Goal: Task Accomplishment & Management: Manage account settings

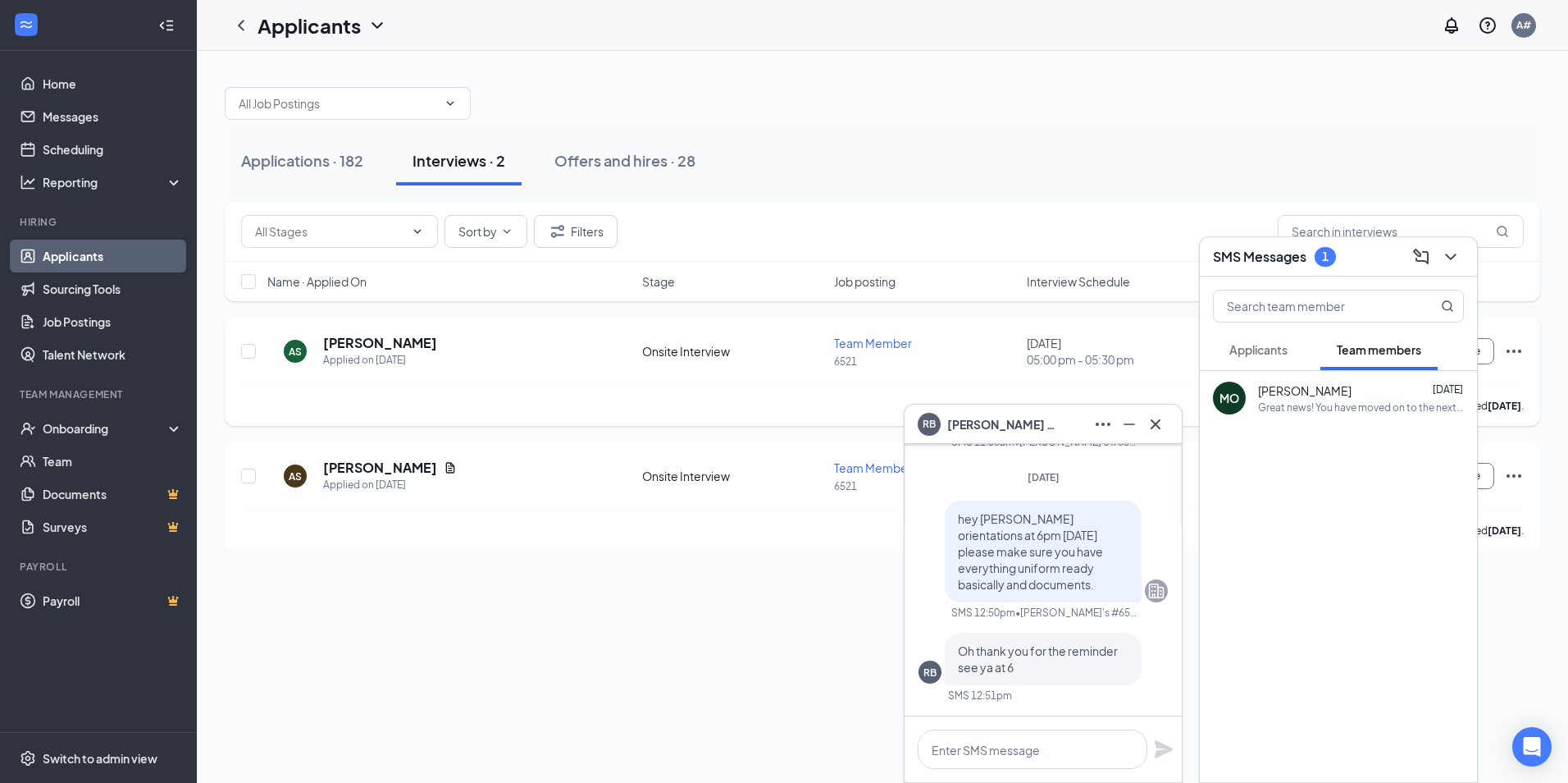
click at [541, 362] on div "AS [PERSON_NAME] Applied on [DATE]" at bounding box center [449, 351] width 365 height 34
click at [1446, 255] on icon "ChevronDown" at bounding box center [1450, 257] width 20 height 20
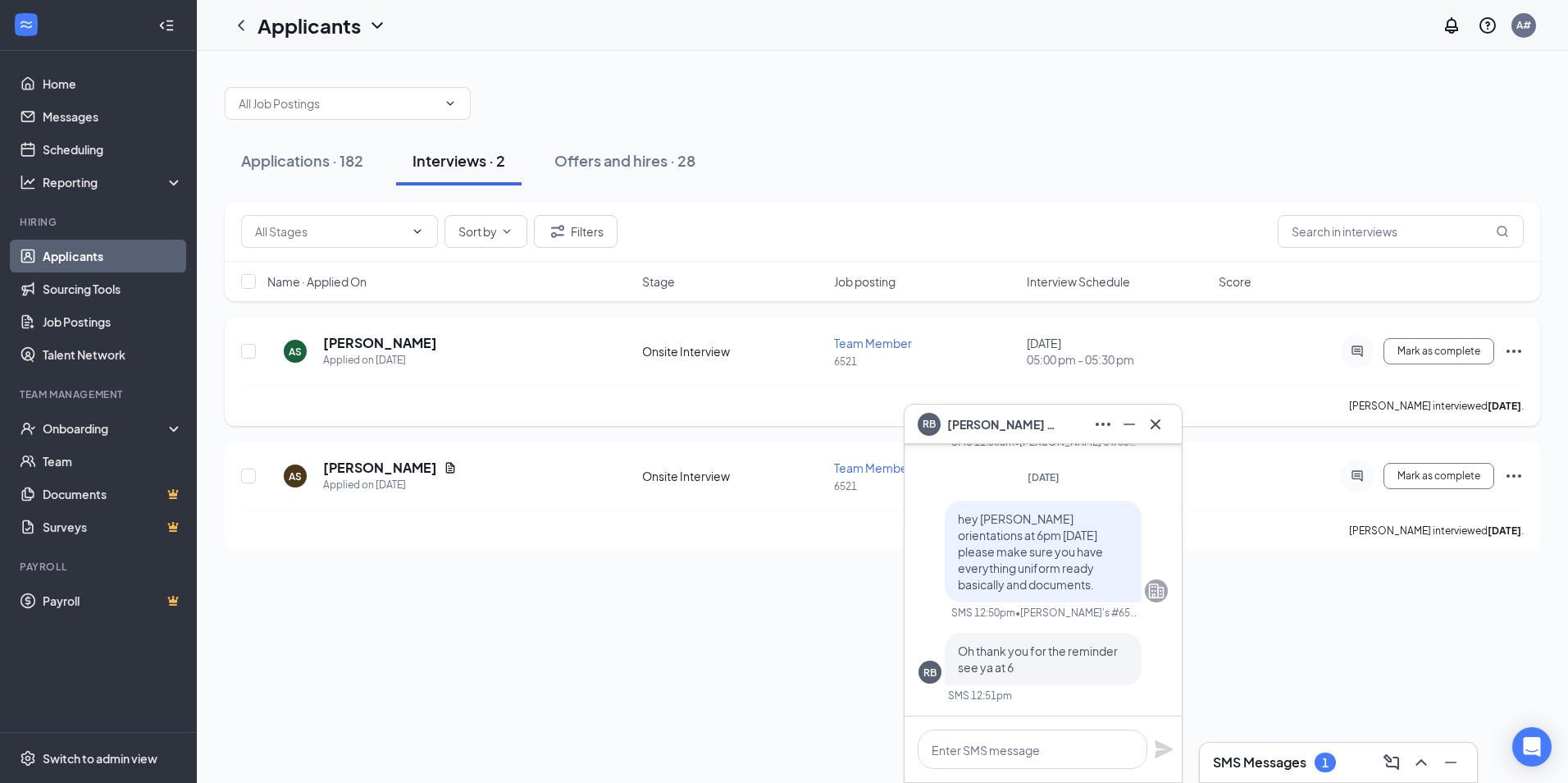
click at [1513, 347] on icon "Ellipses" at bounding box center [1513, 350] width 20 height 20
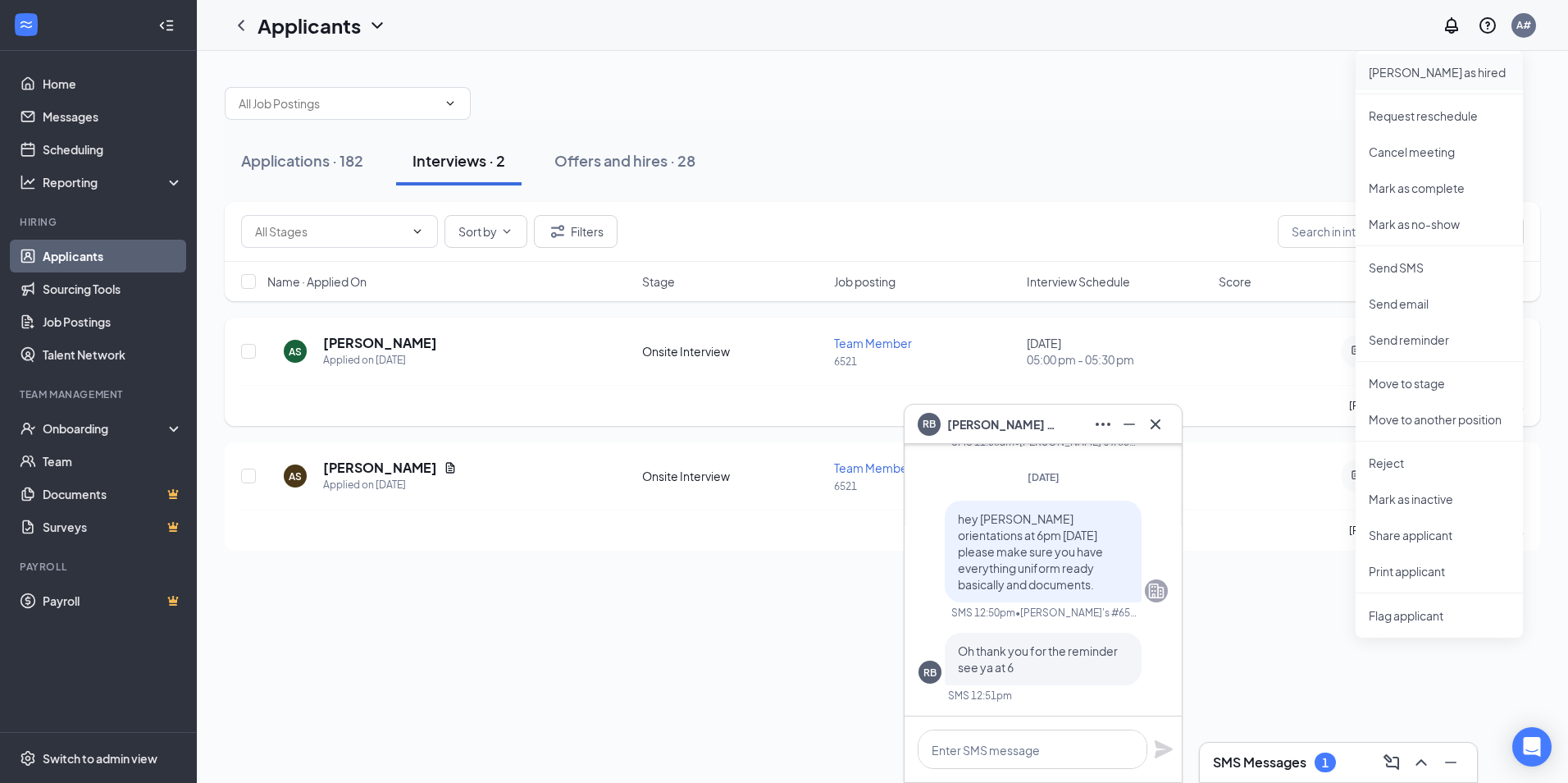
click at [1428, 77] on p "[PERSON_NAME] as hired" at bounding box center [1439, 72] width 141 height 16
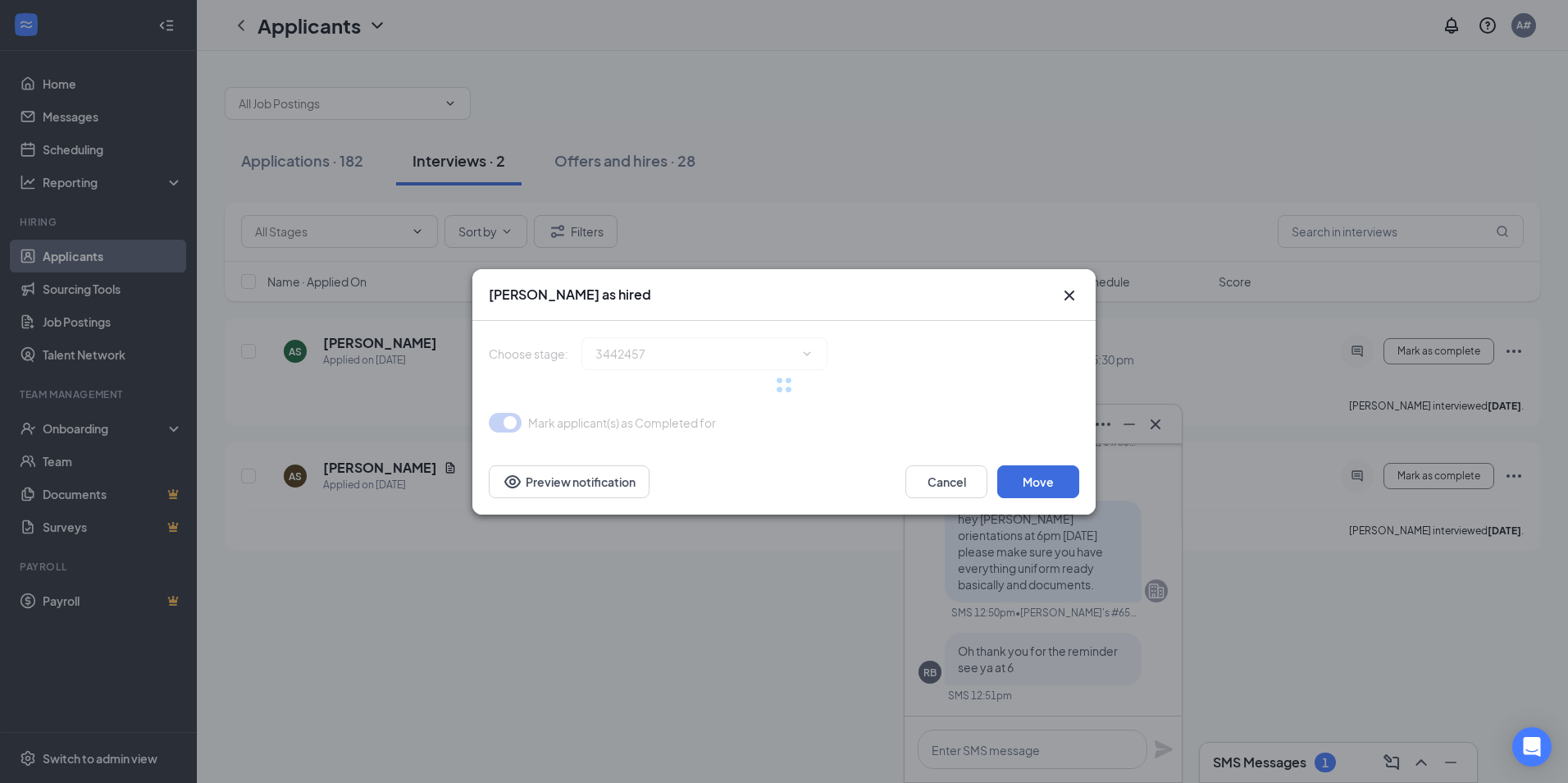
type input "Hiring Complete (final stage)"
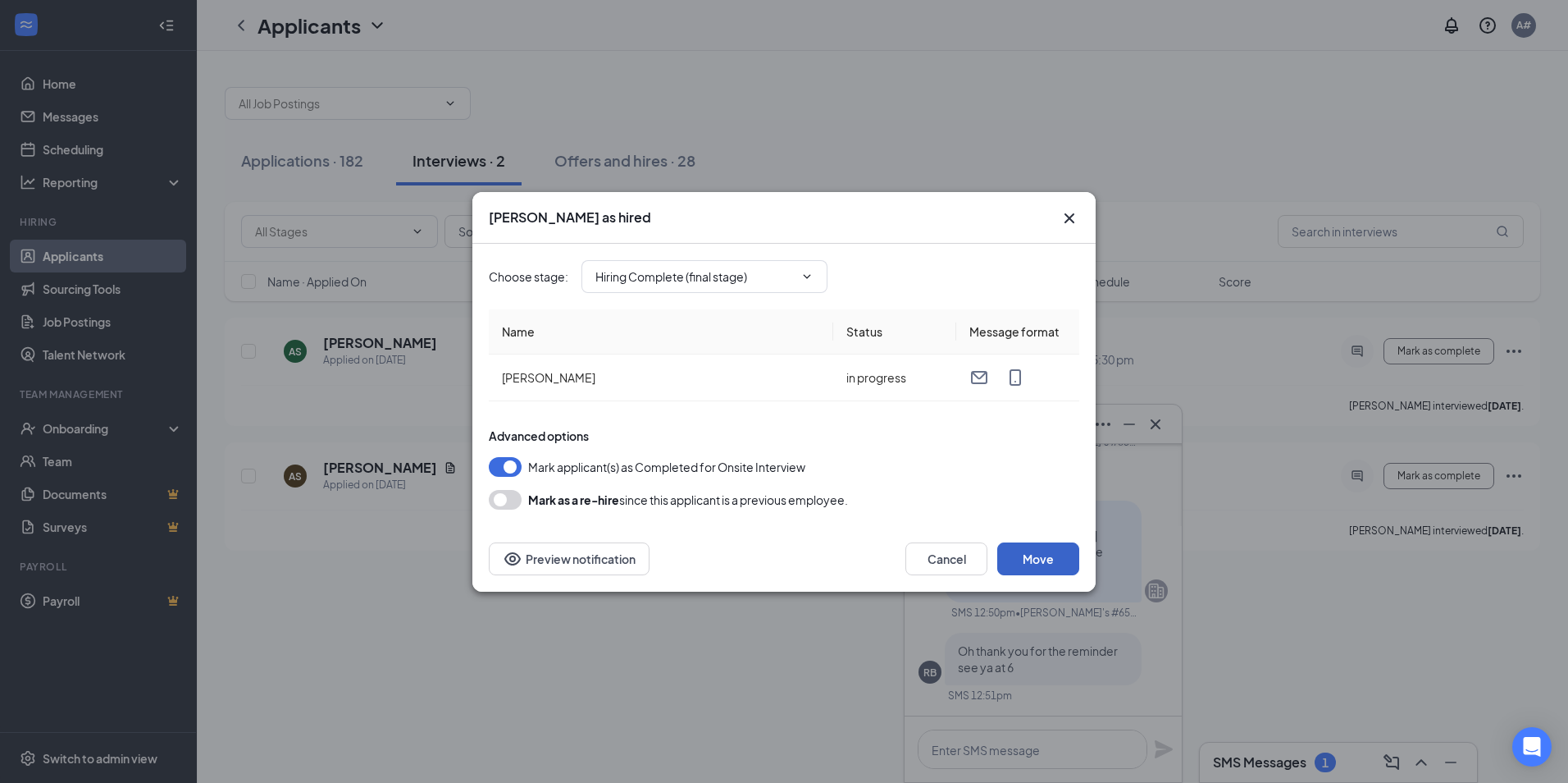
click at [1050, 552] on button "Move" at bounding box center [1037, 558] width 82 height 33
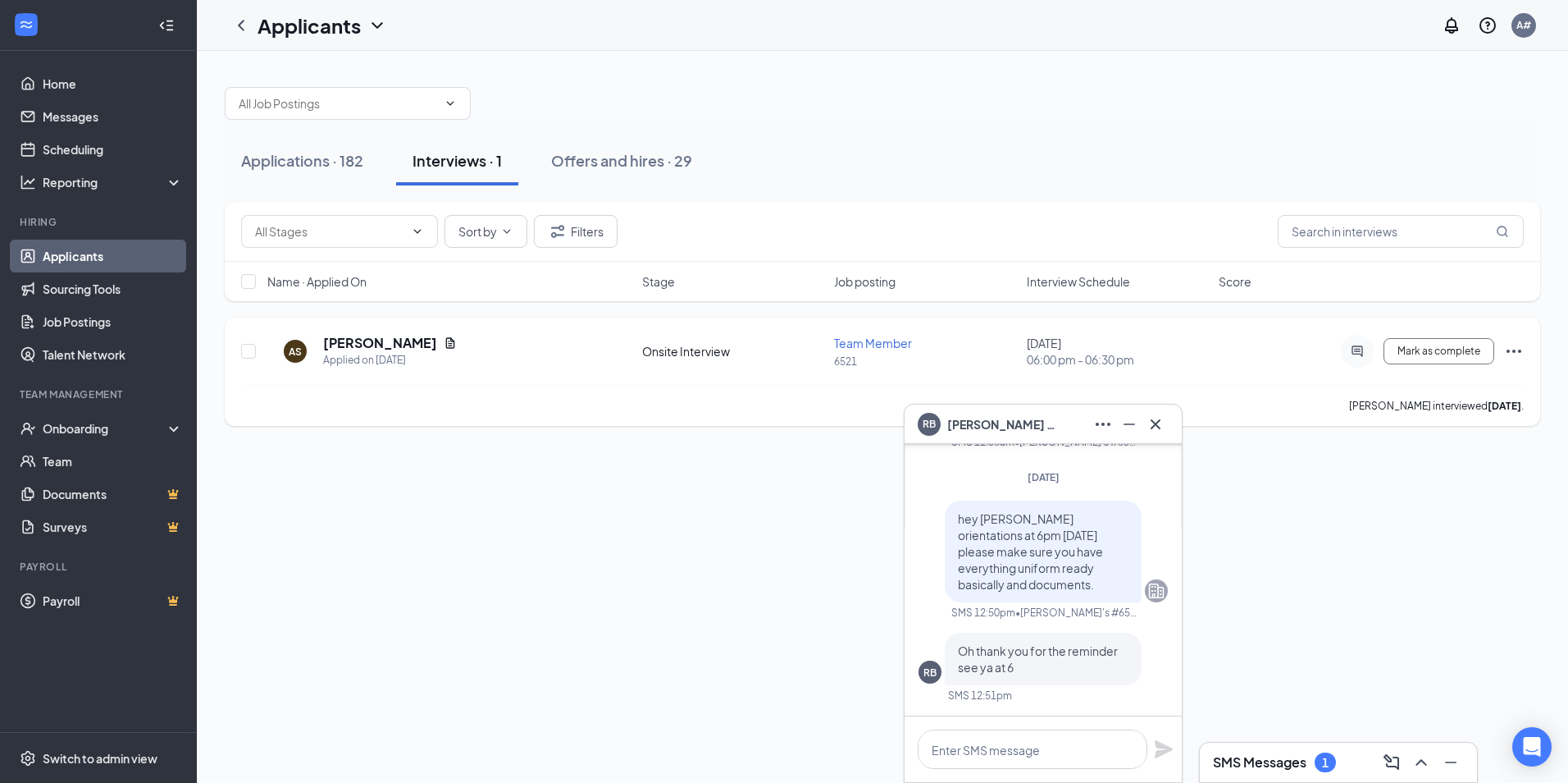
click at [1509, 347] on icon "Ellipses" at bounding box center [1513, 350] width 20 height 20
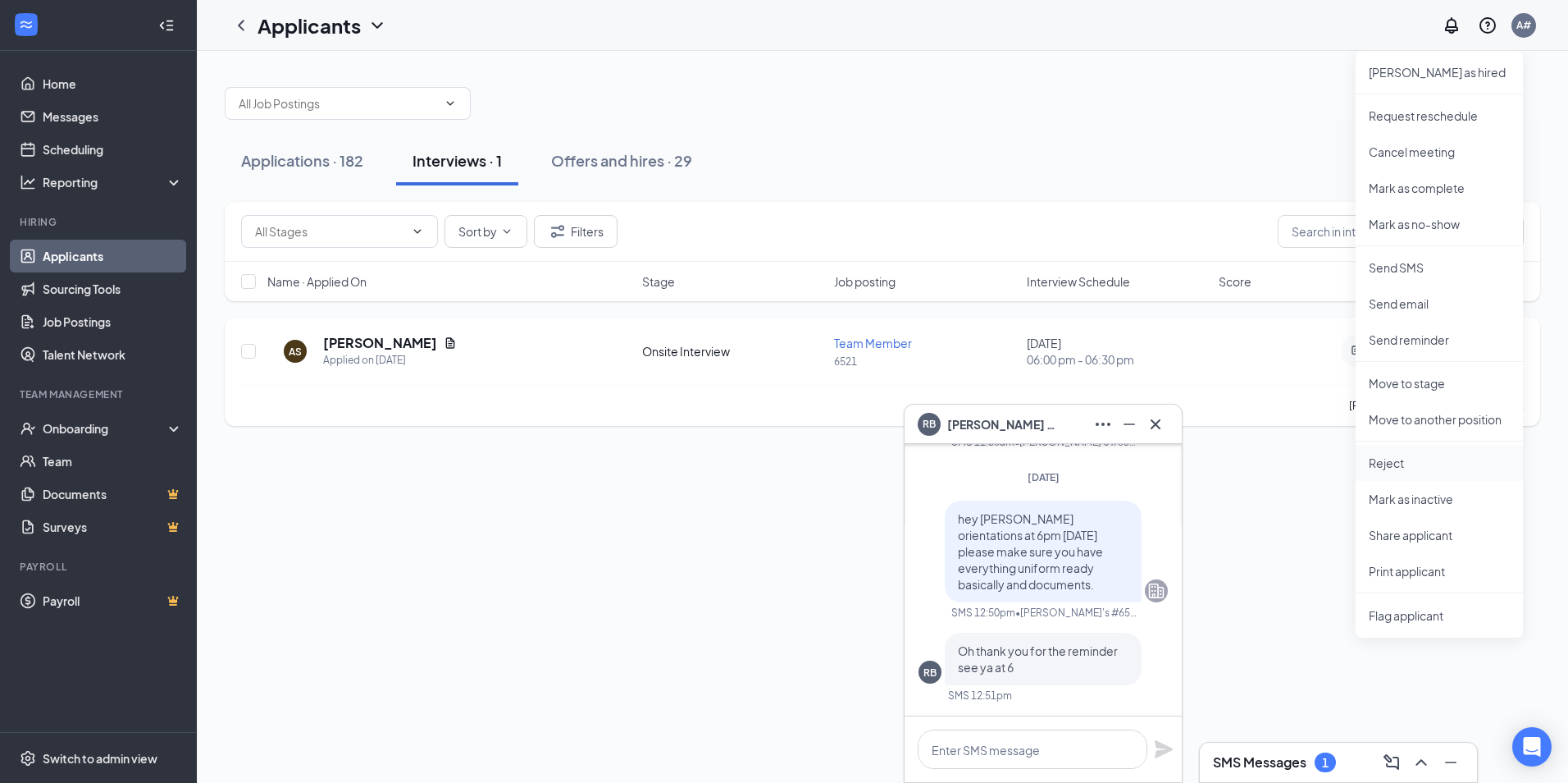
click at [1382, 460] on p "Reject" at bounding box center [1439, 462] width 141 height 16
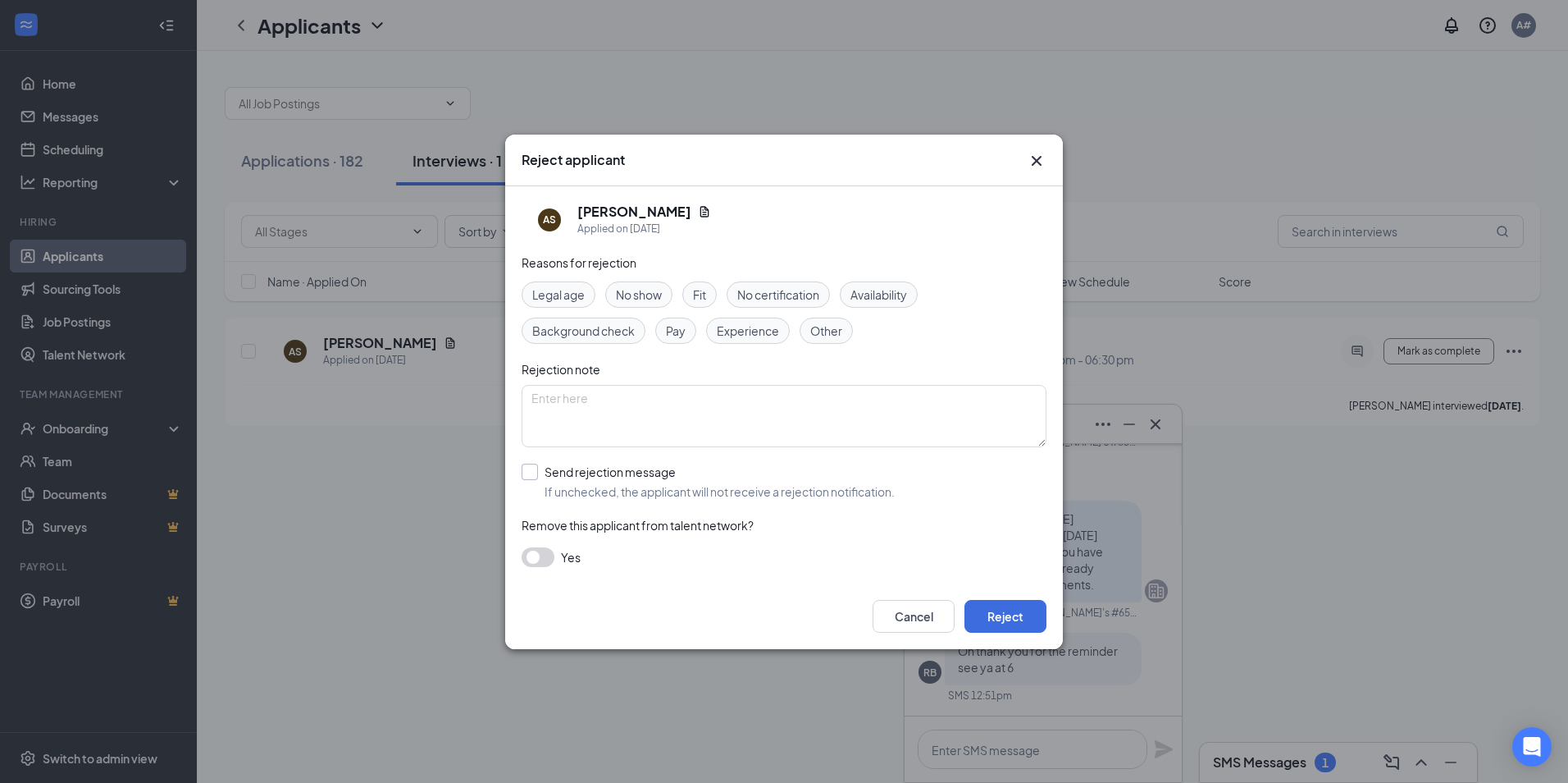
click at [528, 466] on input "Send rejection message If unchecked, the applicant will not receive a rejection…" at bounding box center [708, 482] width 373 height 36
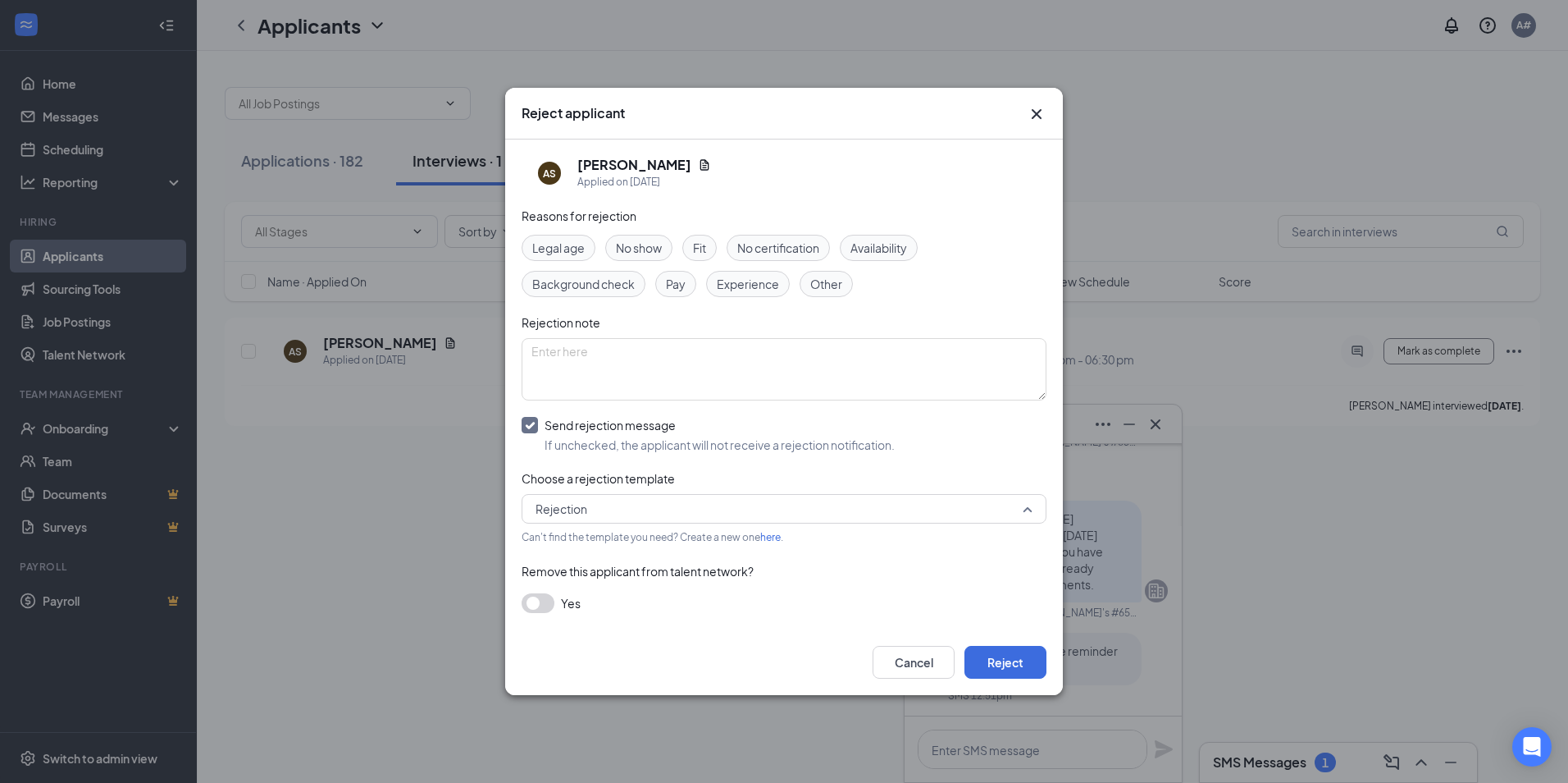
click at [663, 502] on span "Rejection" at bounding box center [776, 509] width 482 height 25
click at [618, 548] on span "Rejection" at bounding box center [784, 553] width 498 height 20
click at [641, 357] on textarea at bounding box center [784, 369] width 525 height 62
click at [526, 422] on input "Send rejection message If unchecked, the applicant will not receive a rejection…" at bounding box center [708, 434] width 373 height 36
checkbox input "false"
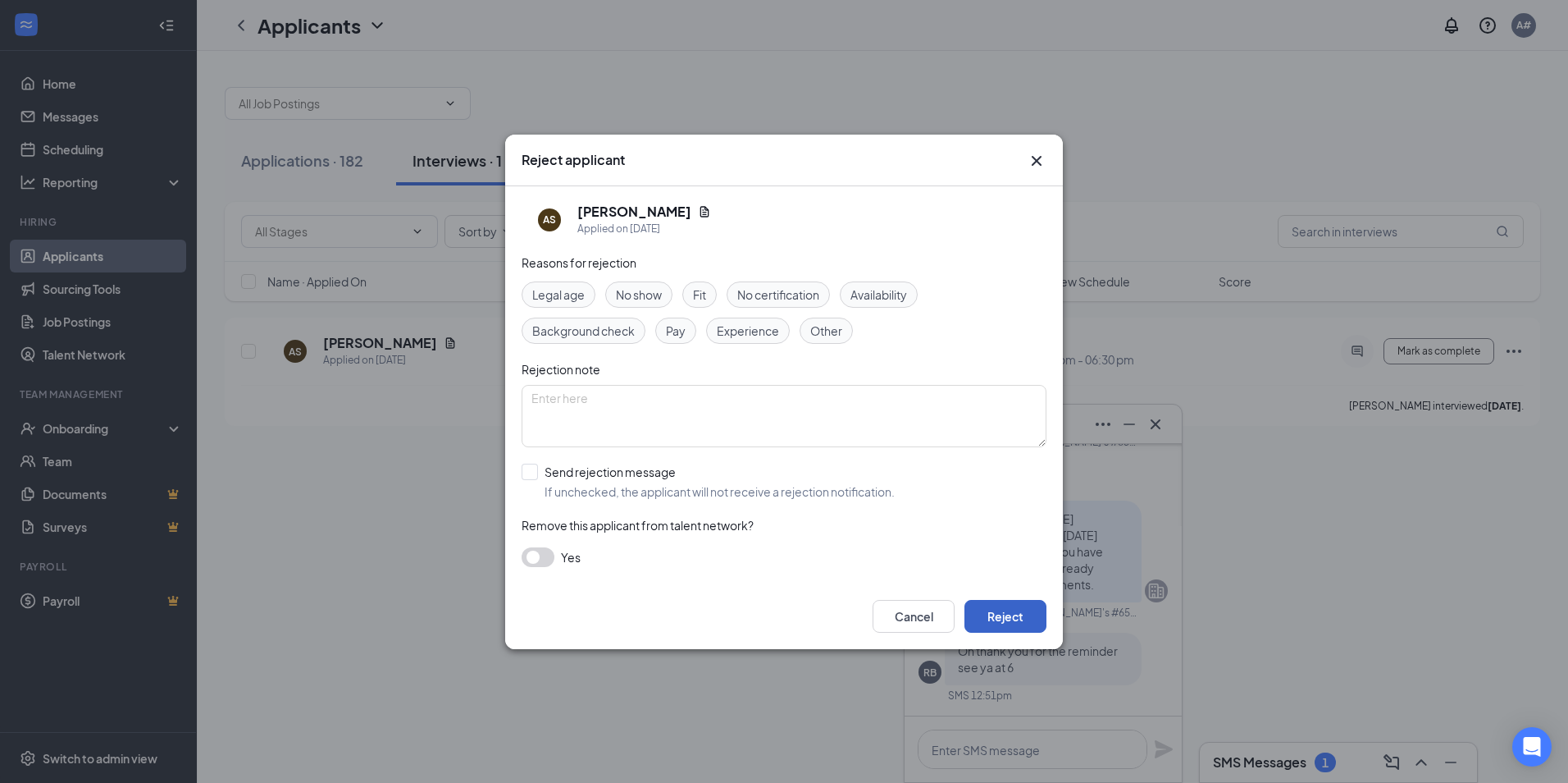
click at [1037, 619] on button "Reject" at bounding box center [1005, 616] width 82 height 33
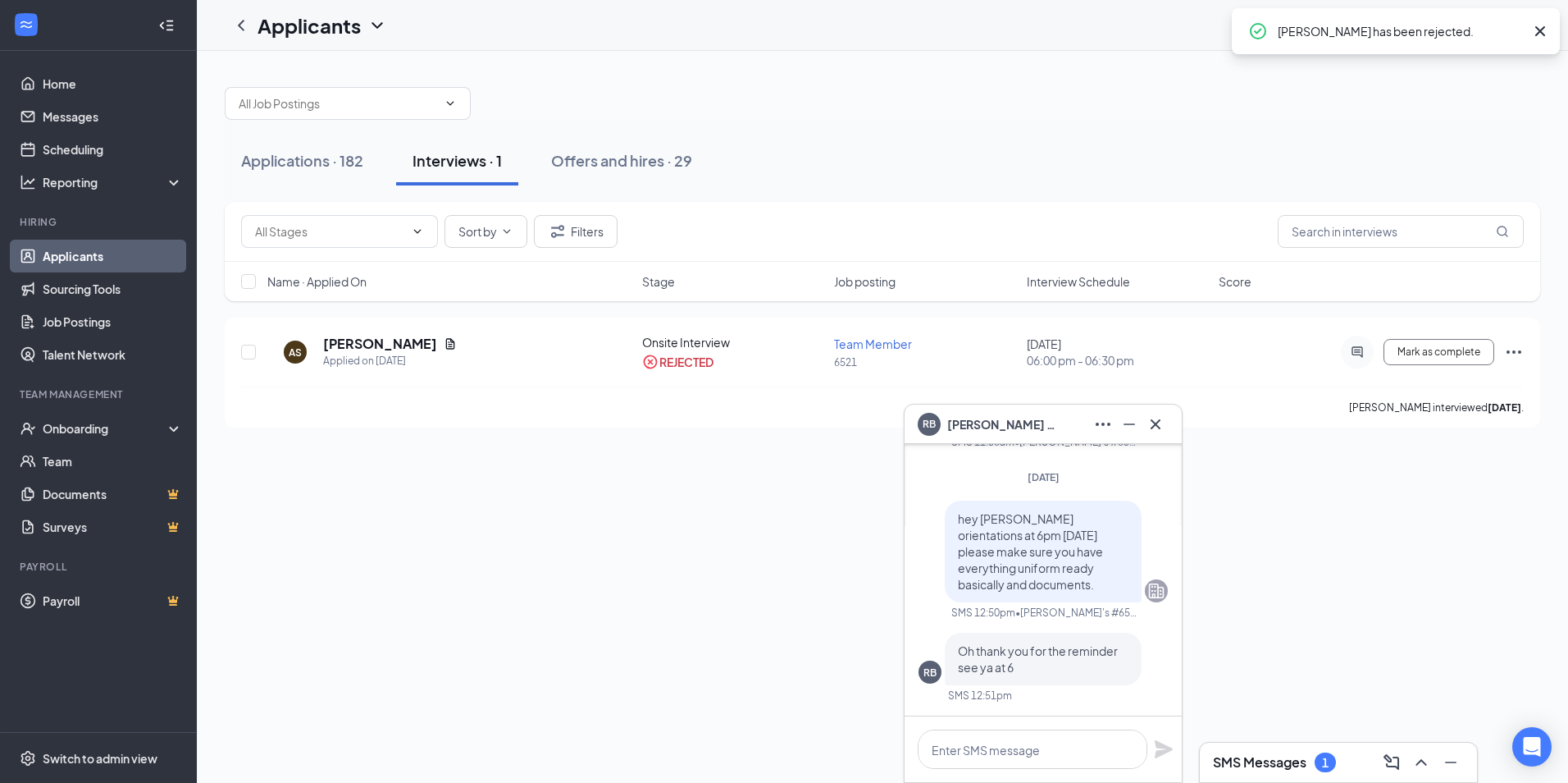
click at [1290, 749] on div "SMS Messages 1" at bounding box center [1339, 762] width 251 height 26
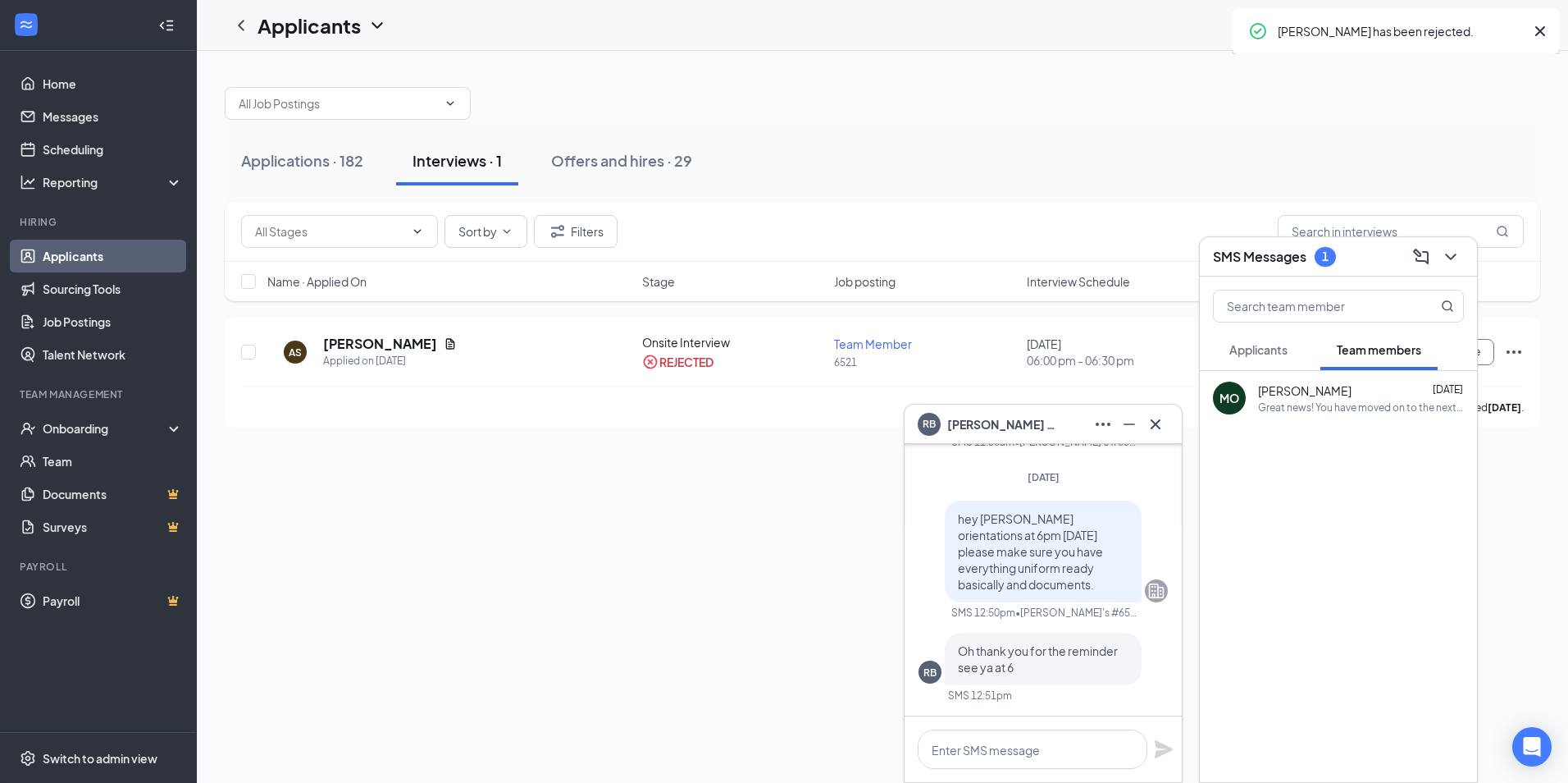
click at [1271, 366] on button "Applicants" at bounding box center [1258, 349] width 91 height 41
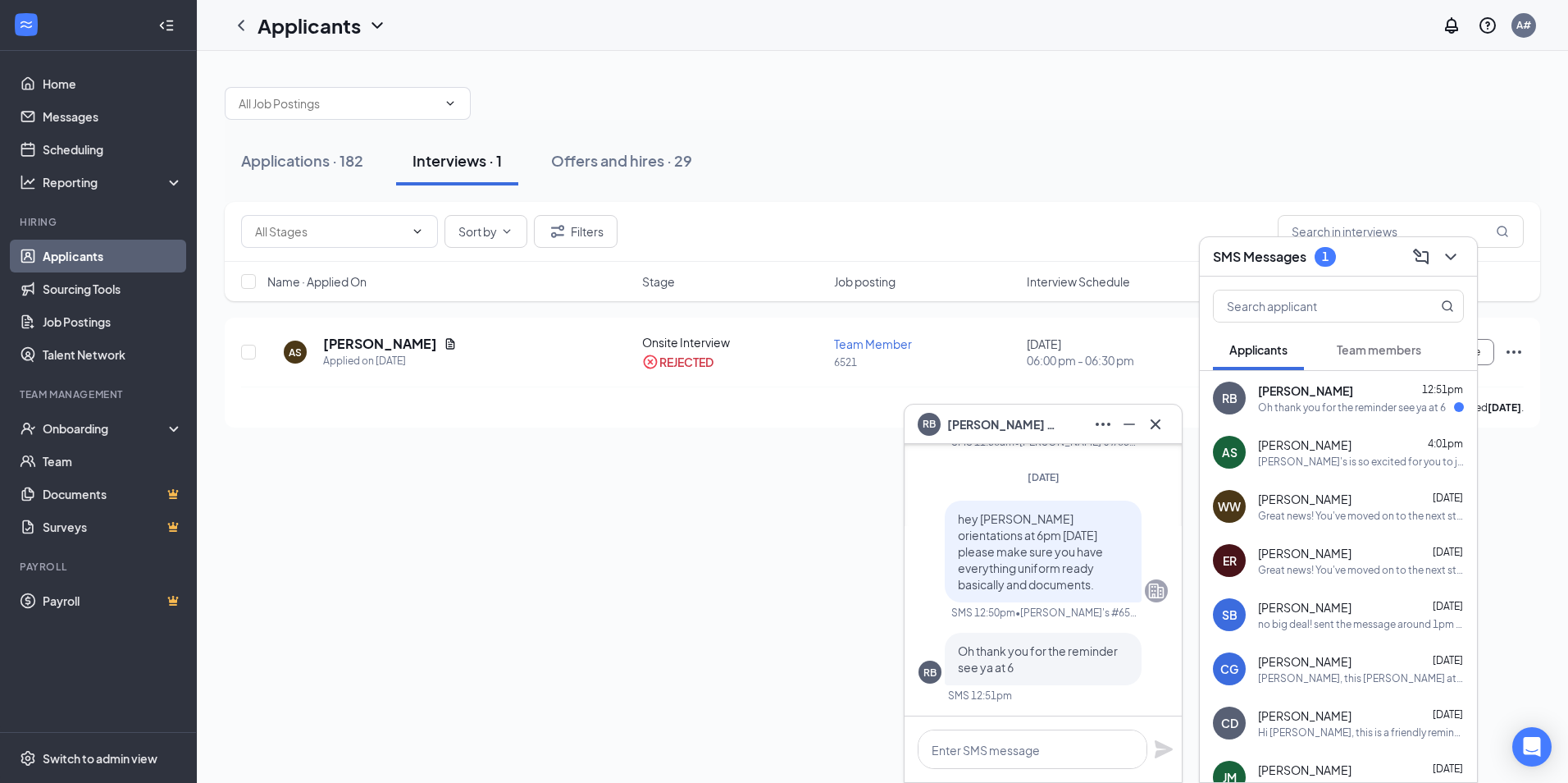
click at [1316, 475] on div "AS [PERSON_NAME] 4:01pm [PERSON_NAME]'s is so excited for you to join our team!…" at bounding box center [1339, 451] width 278 height 54
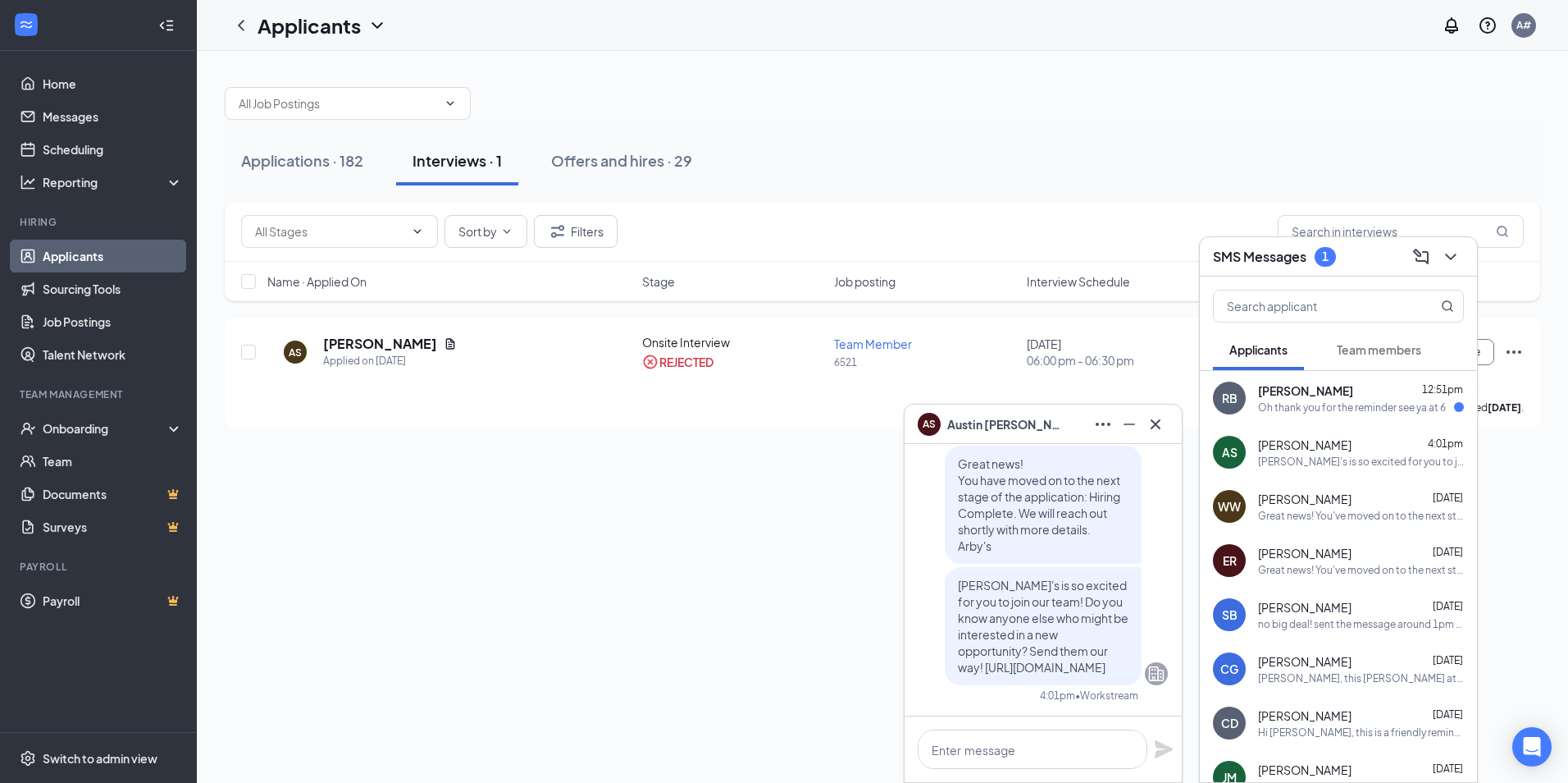
click at [1290, 415] on div "RB [PERSON_NAME] 12:51pm Oh thank you for the reminder see ya at 6" at bounding box center [1339, 398] width 278 height 54
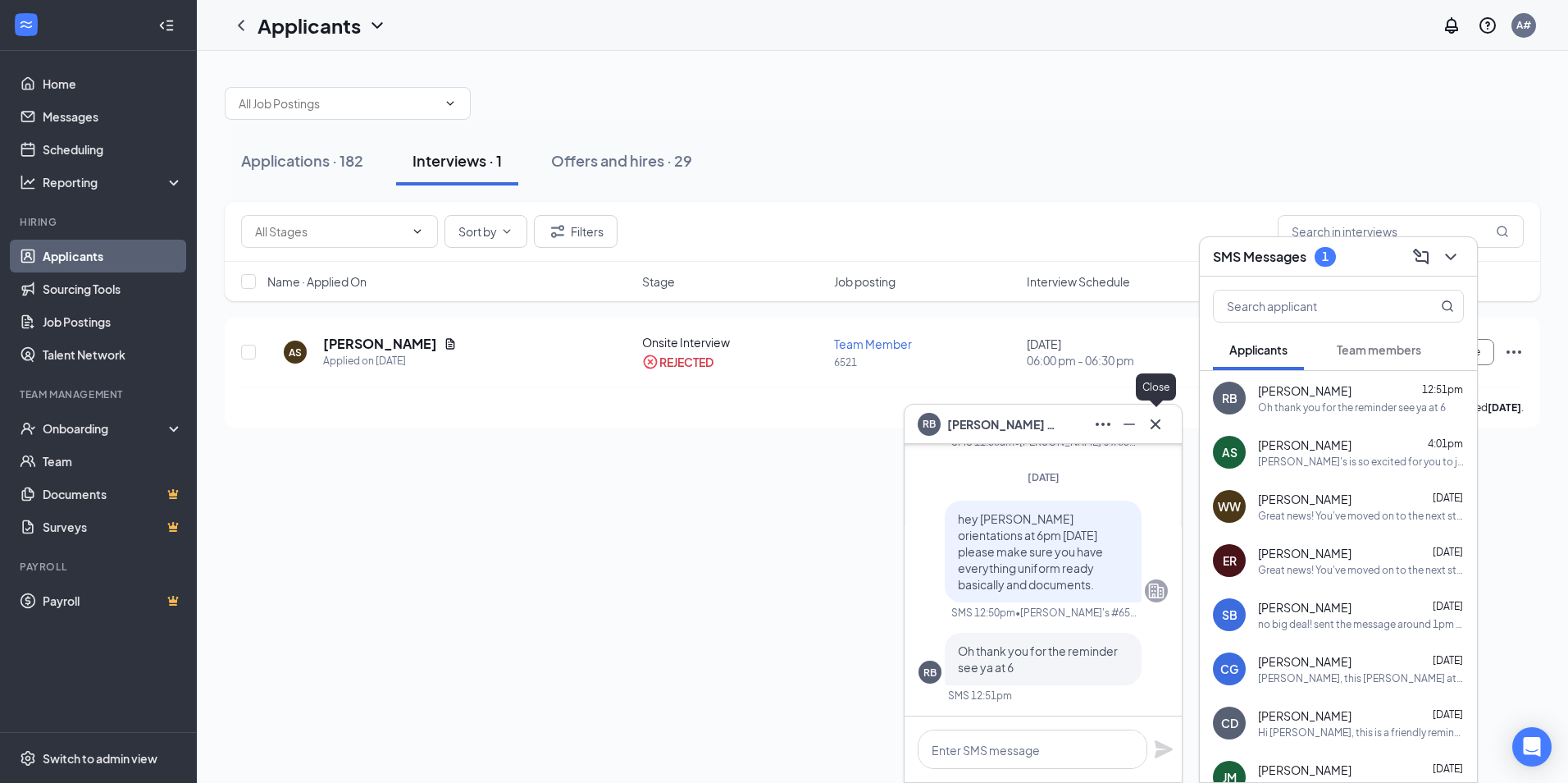
click at [1164, 429] on icon "Cross" at bounding box center [1155, 424] width 20 height 20
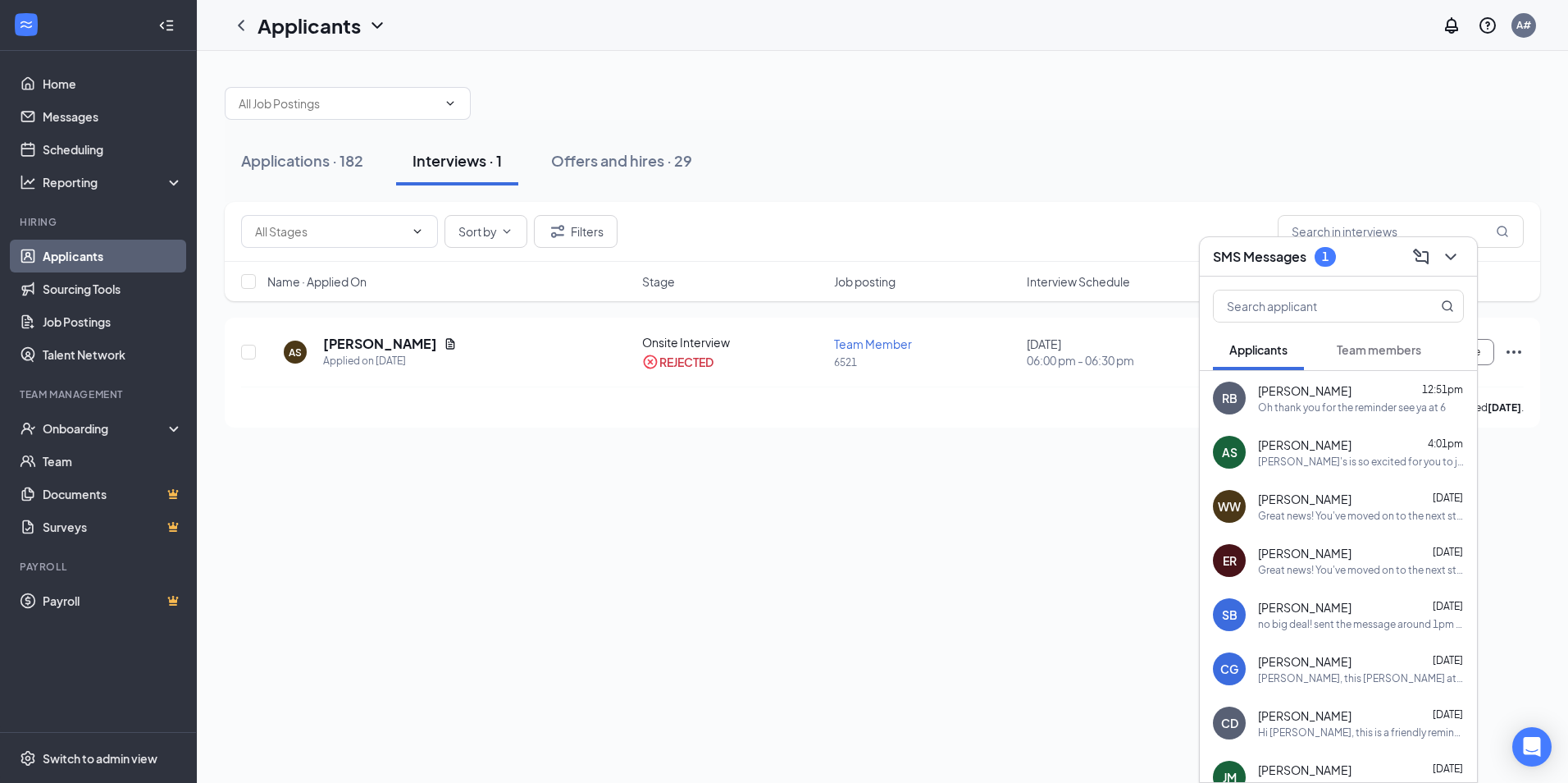
click at [1452, 271] on div "SMS Messages 1" at bounding box center [1339, 257] width 278 height 40
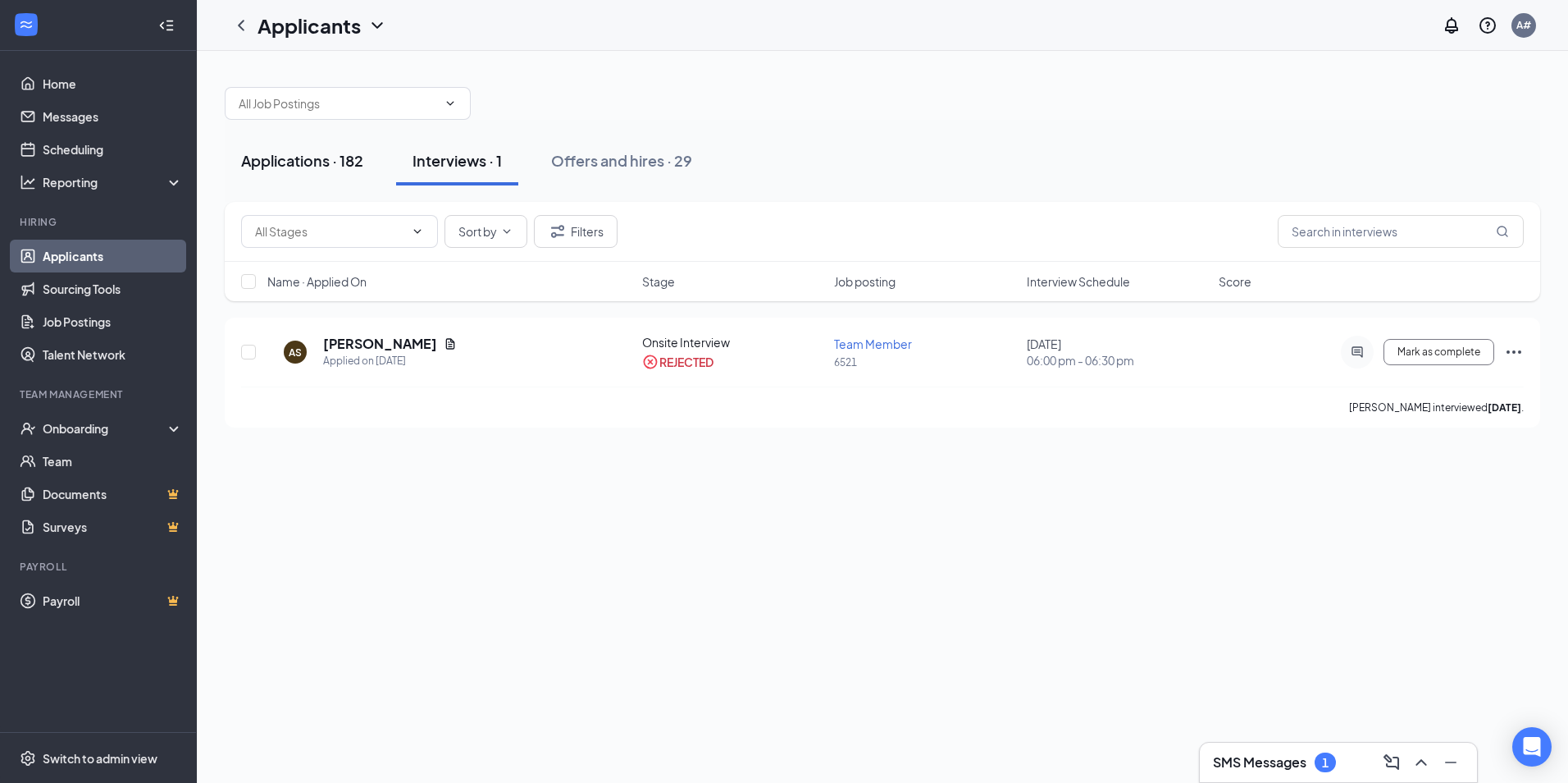
click at [341, 169] on div "Applications · 182" at bounding box center [301, 161] width 122 height 21
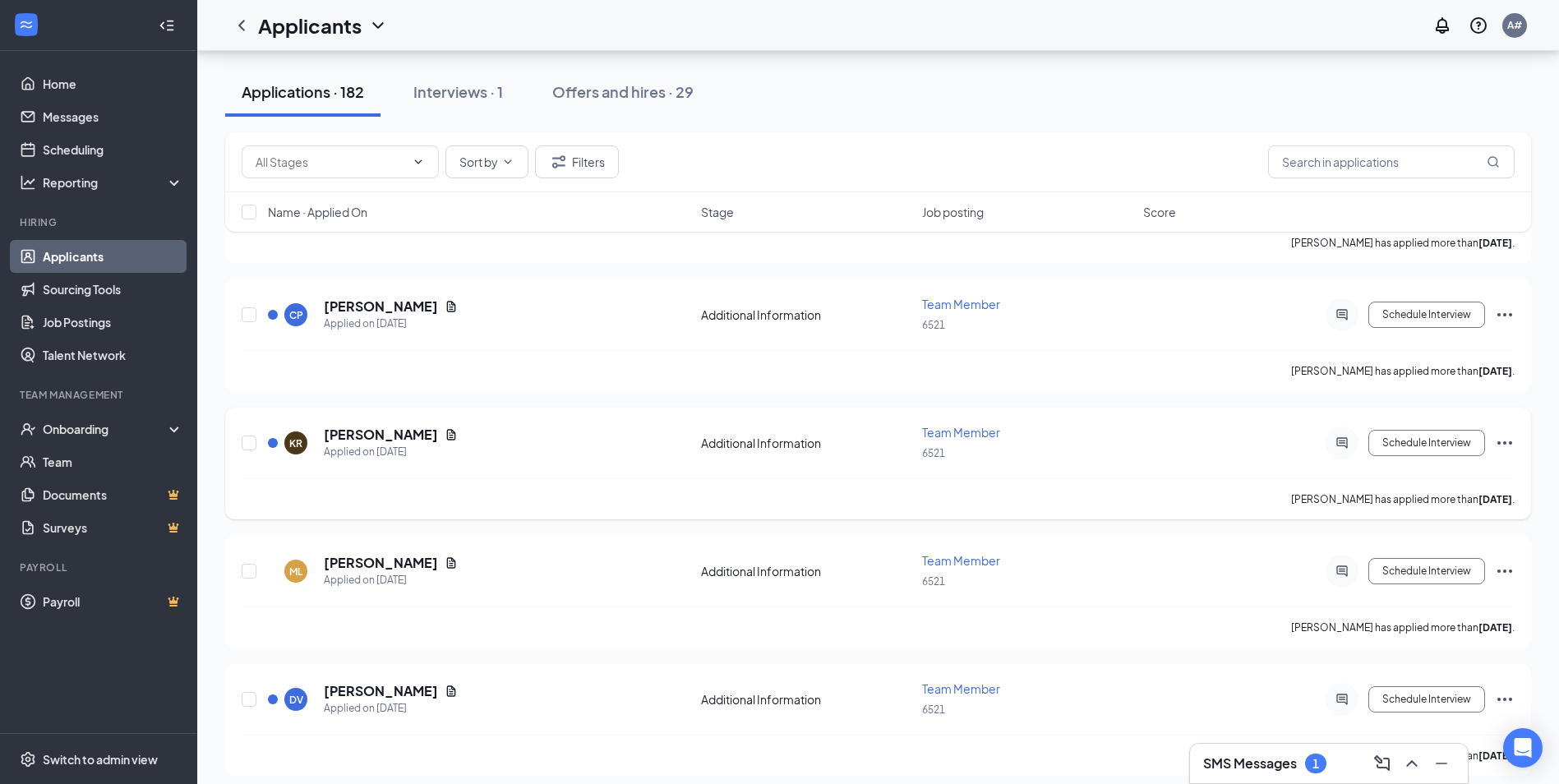
scroll to position [4765, 0]
